Goal: Share content: Share content

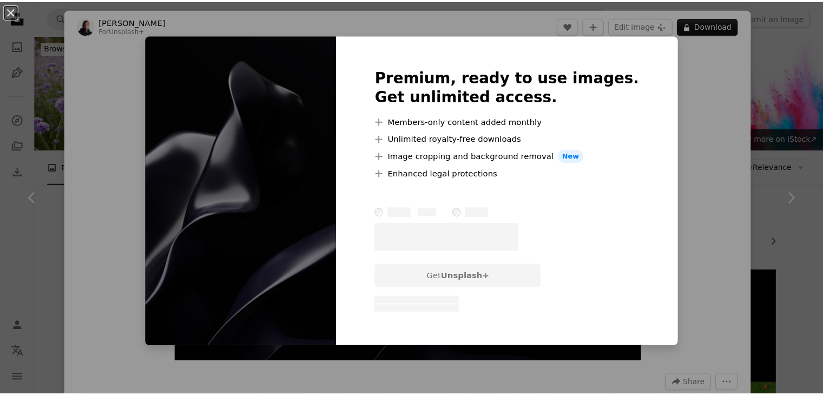
scroll to position [665, 0]
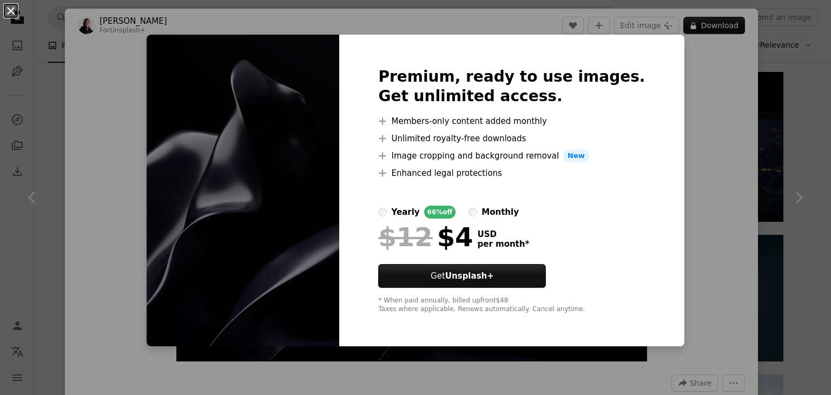
click at [16, 9] on button "An X shape" at bounding box center [10, 10] width 13 height 13
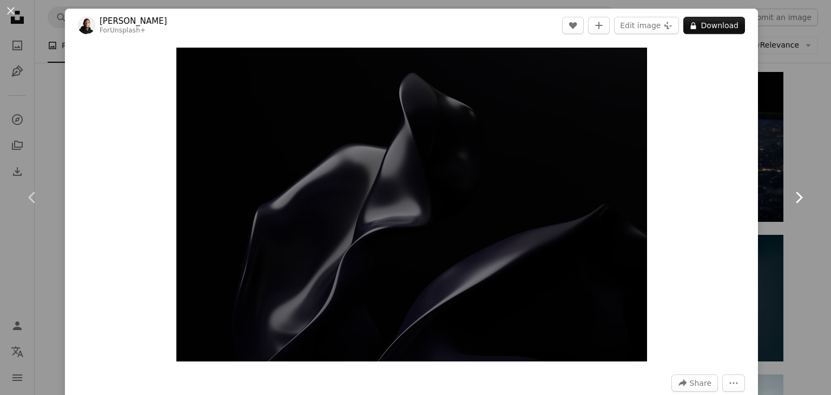
click at [786, 157] on link "Chevron right" at bounding box center [798, 198] width 65 height 104
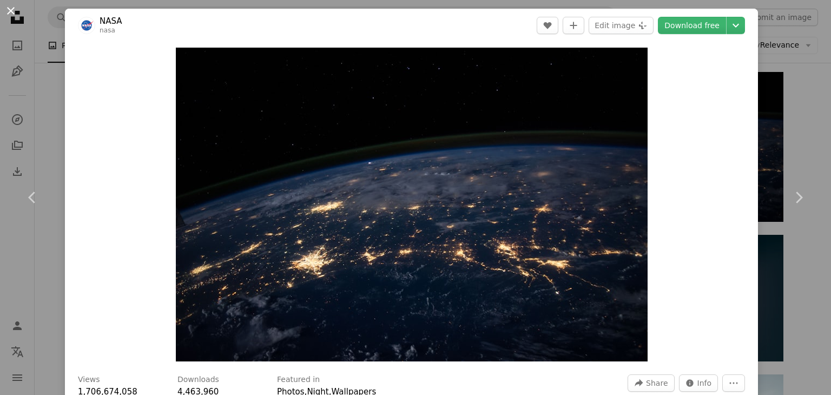
click at [4, 5] on button "An X shape" at bounding box center [10, 10] width 13 height 13
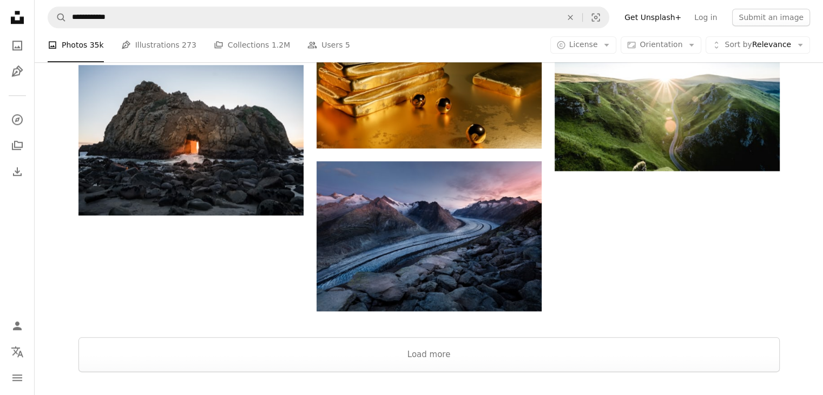
scroll to position [1358, 0]
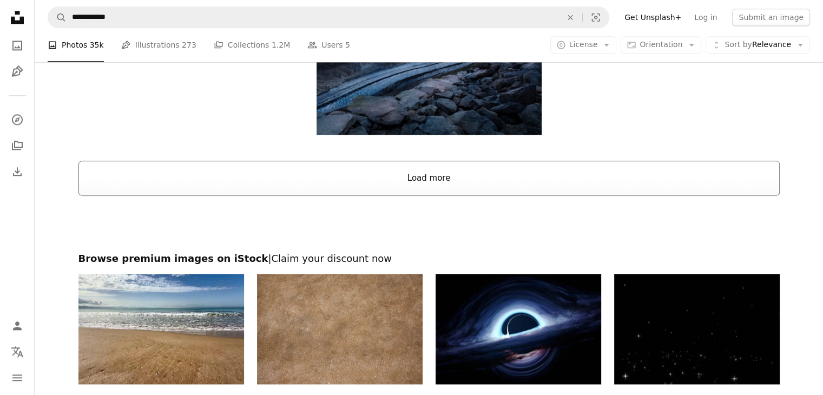
click at [457, 167] on button "Load more" at bounding box center [428, 178] width 701 height 35
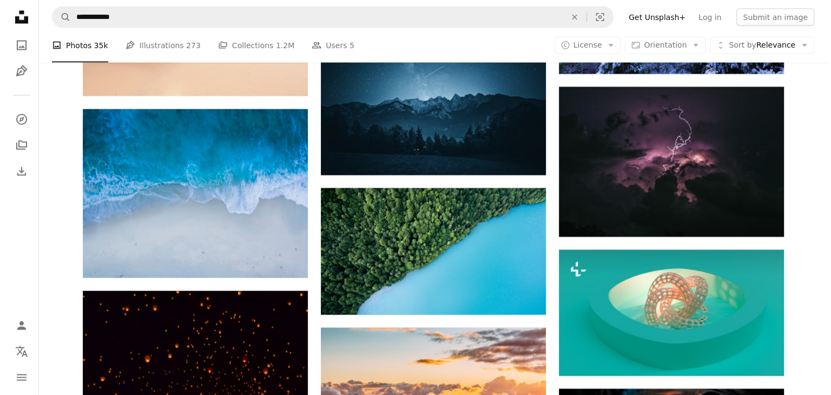
scroll to position [2090, 0]
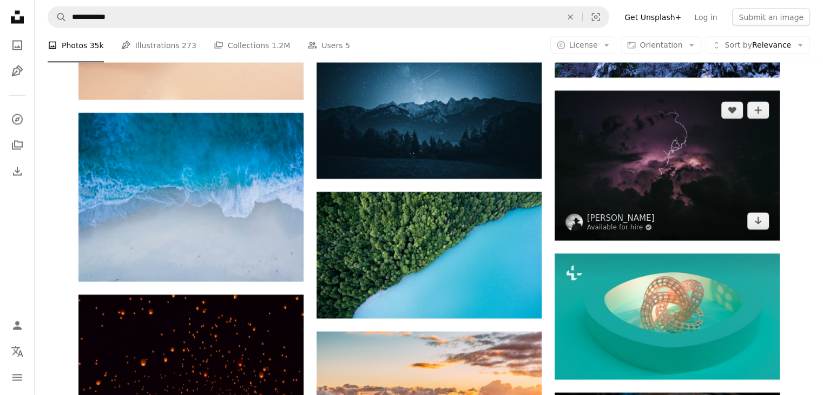
click at [713, 155] on img at bounding box center [667, 166] width 225 height 150
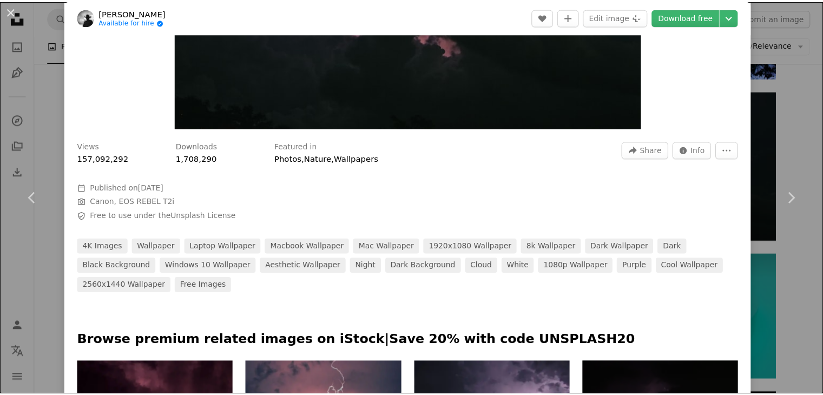
scroll to position [234, 0]
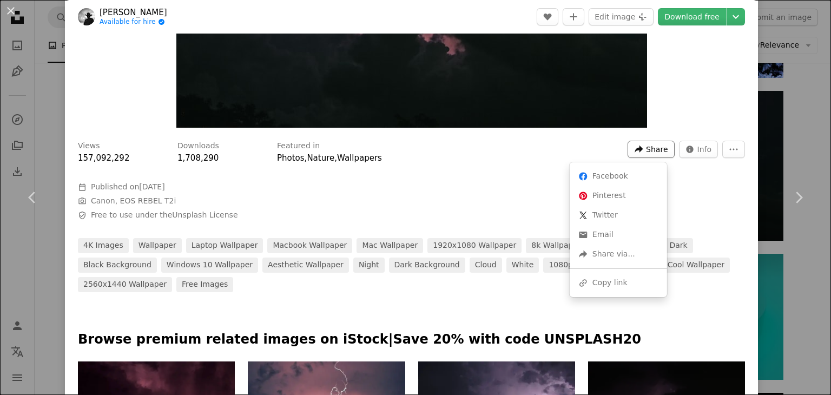
click at [634, 144] on icon "A forward-right arrow" at bounding box center [639, 149] width 10 height 10
click at [596, 281] on div "A URL sharing icon (chains) Copy link" at bounding box center [618, 282] width 89 height 19
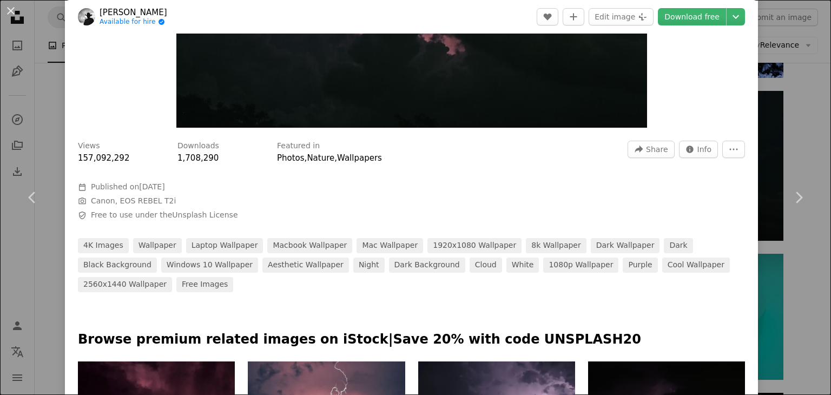
click at [782, 125] on div "An X shape Chevron left Chevron right [PERSON_NAME] Available for hire A checkm…" at bounding box center [415, 197] width 831 height 395
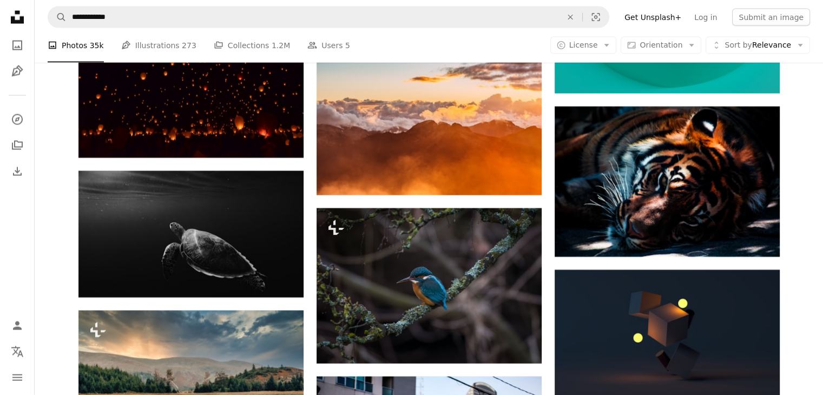
scroll to position [2668, 0]
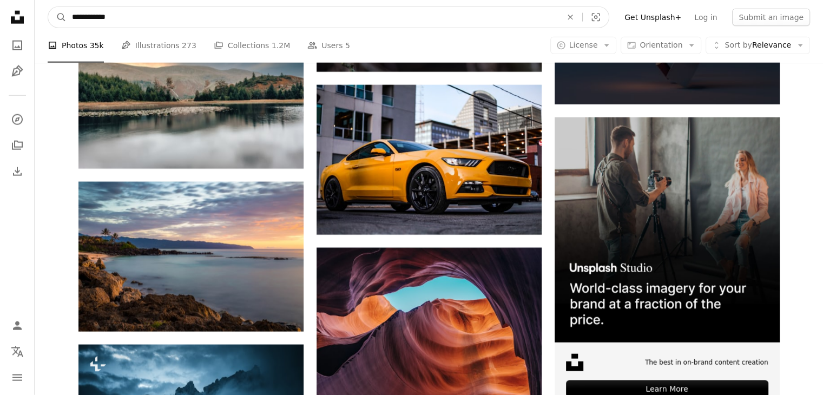
click at [221, 21] on input "**********" at bounding box center [313, 17] width 492 height 21
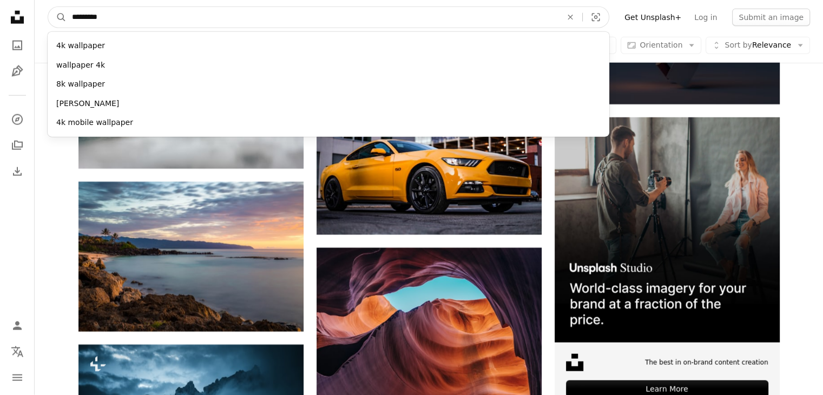
type input "*********"
click at [48, 7] on button "A magnifying glass" at bounding box center [57, 17] width 18 height 21
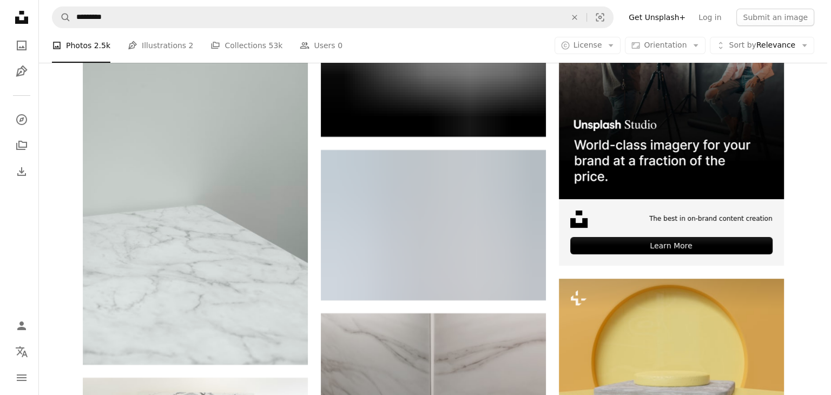
scroll to position [4428, 0]
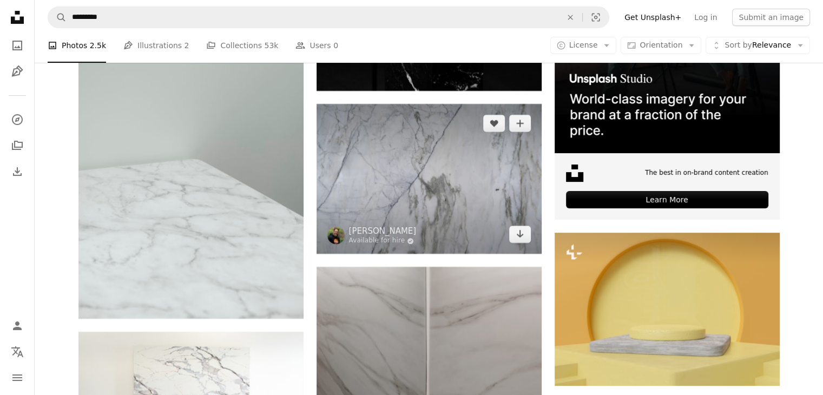
click at [448, 183] on img at bounding box center [428, 179] width 225 height 150
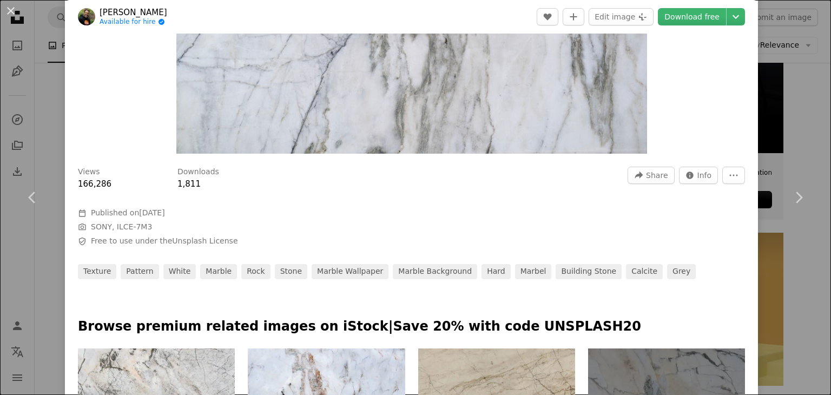
scroll to position [208, 0]
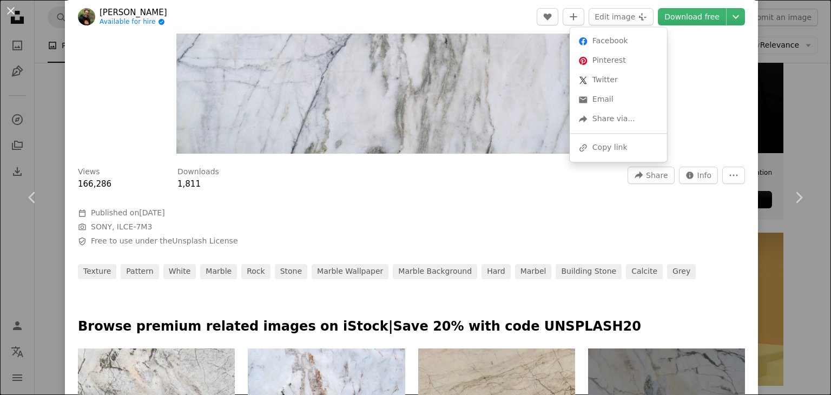
click at [637, 175] on icon "A forward-right arrow" at bounding box center [639, 175] width 10 height 10
click at [604, 141] on div "A URL sharing icon (chains) Copy link" at bounding box center [618, 147] width 89 height 19
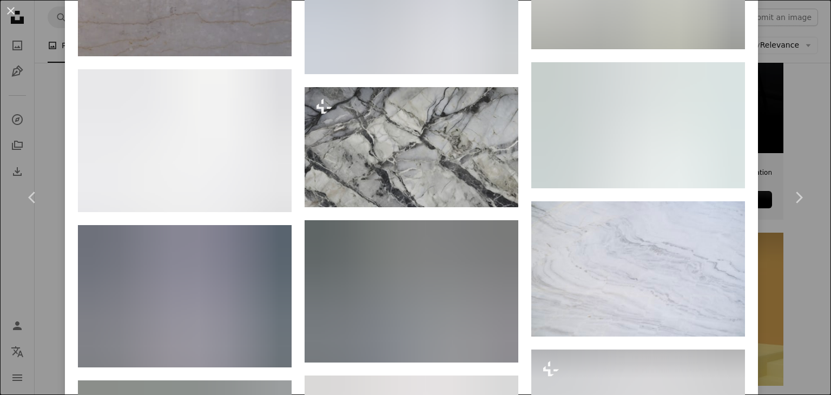
scroll to position [1189, 0]
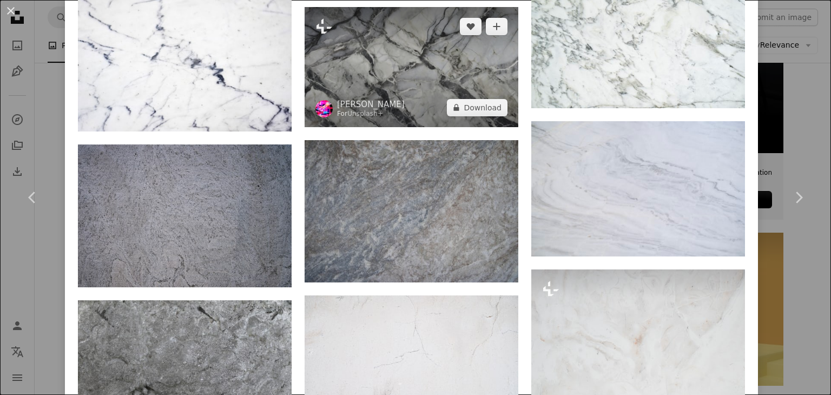
click at [401, 80] on img at bounding box center [412, 67] width 214 height 120
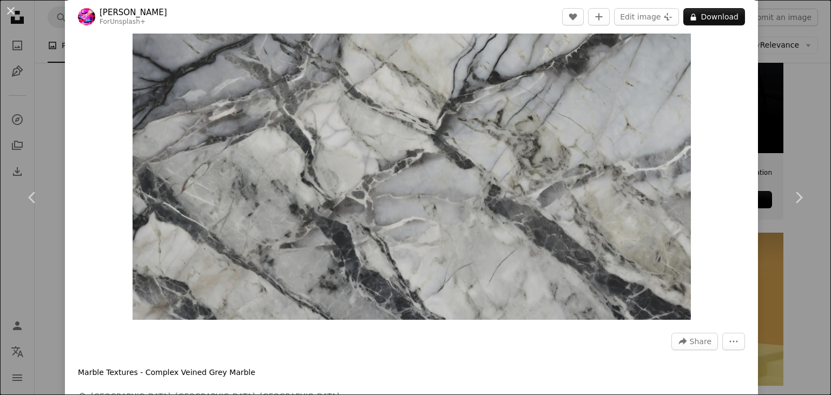
scroll to position [41, 0]
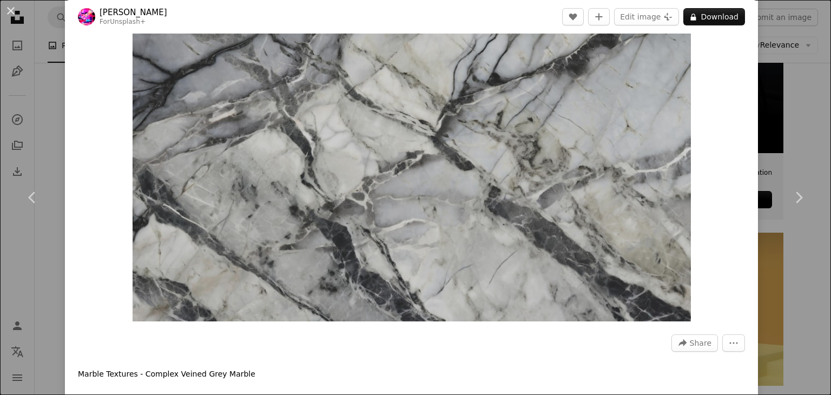
click at [682, 352] on div at bounding box center [411, 360] width 667 height 17
click at [678, 341] on icon "Share this image" at bounding box center [682, 343] width 8 height 8
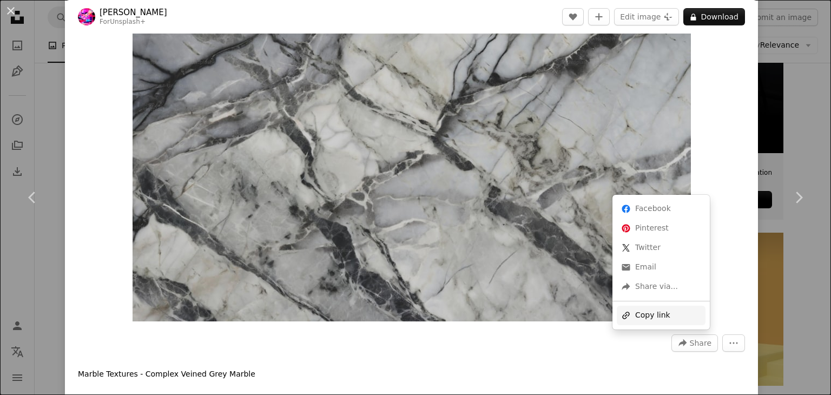
click at [647, 311] on div "A URL sharing icon (chains) Copy link" at bounding box center [661, 315] width 89 height 19
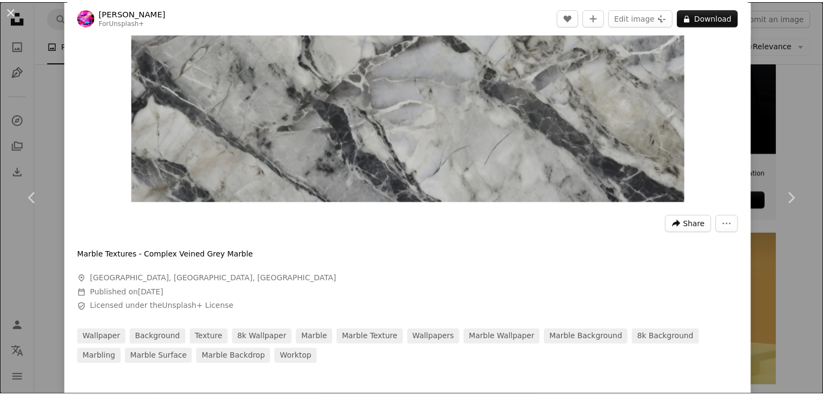
scroll to position [0, 0]
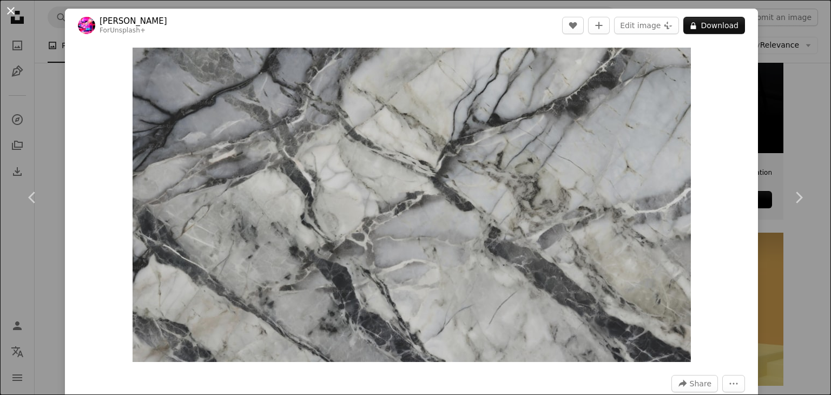
click at [6, 11] on button "An X shape" at bounding box center [10, 10] width 13 height 13
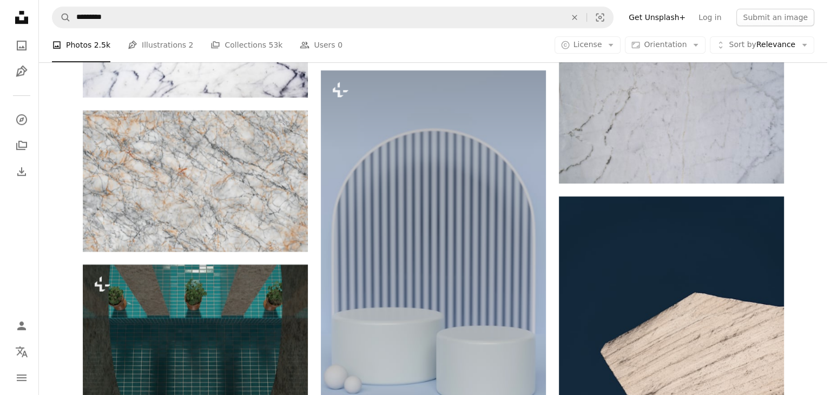
scroll to position [4906, 0]
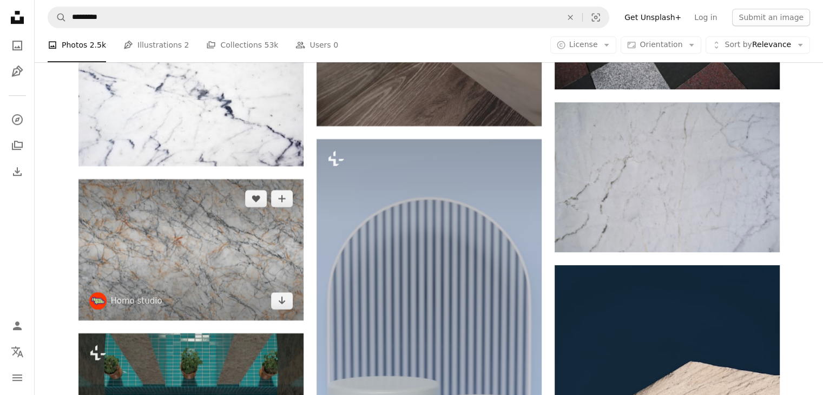
click at [223, 241] on img at bounding box center [190, 249] width 225 height 141
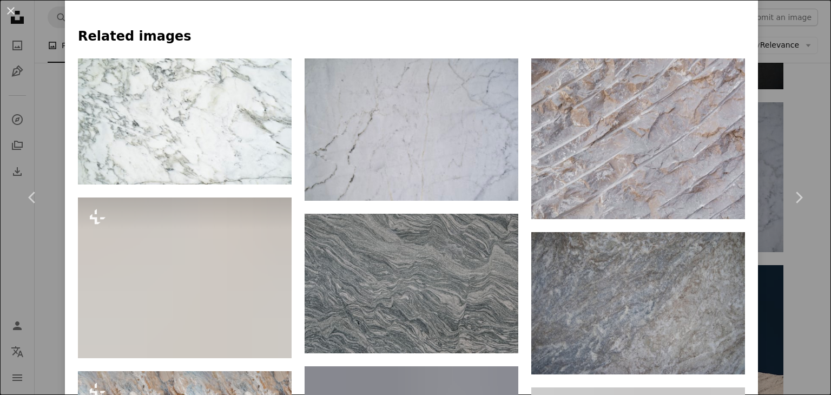
scroll to position [663, 0]
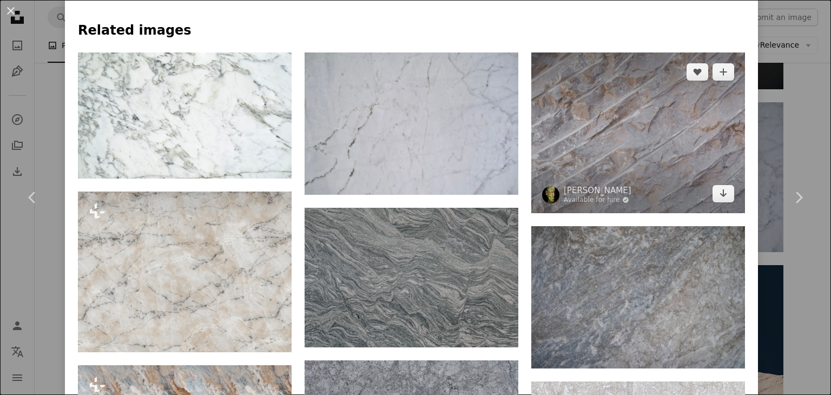
click at [631, 137] on img at bounding box center [638, 132] width 214 height 160
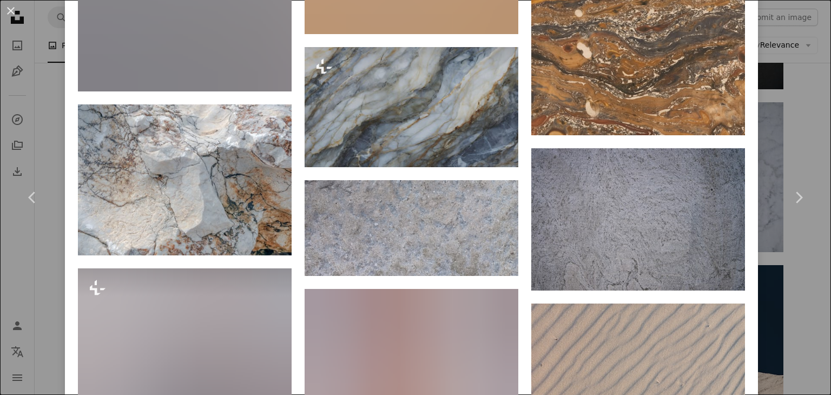
scroll to position [5805, 0]
